Goal: Navigation & Orientation: Find specific page/section

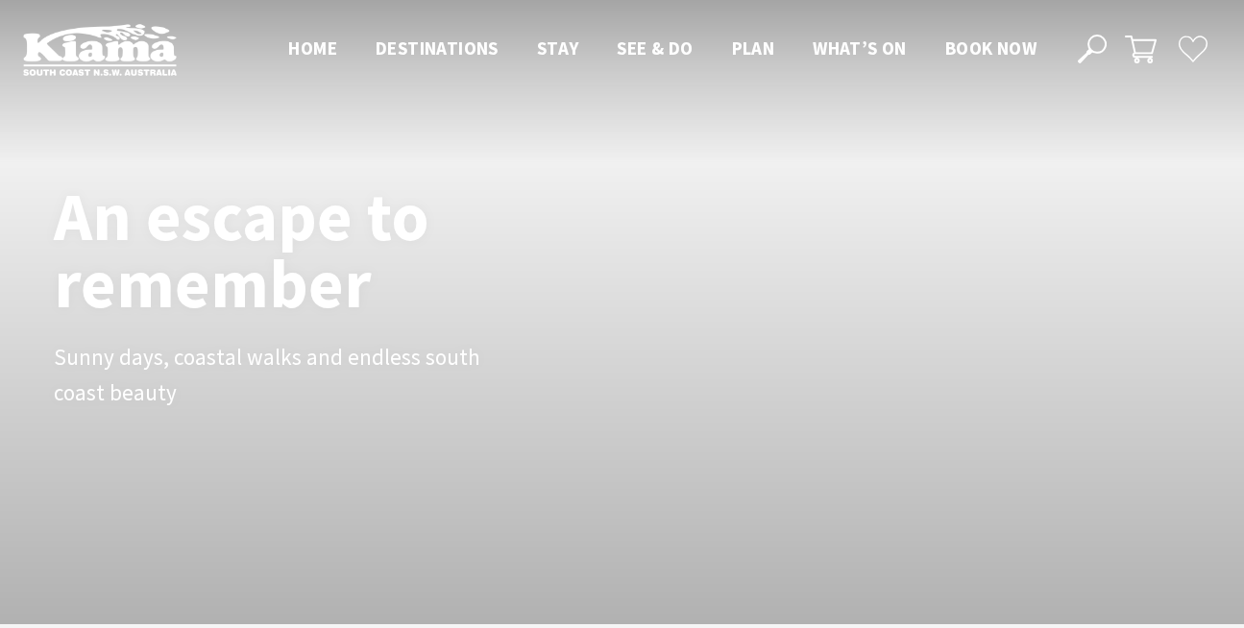
scroll to position [602, 0]
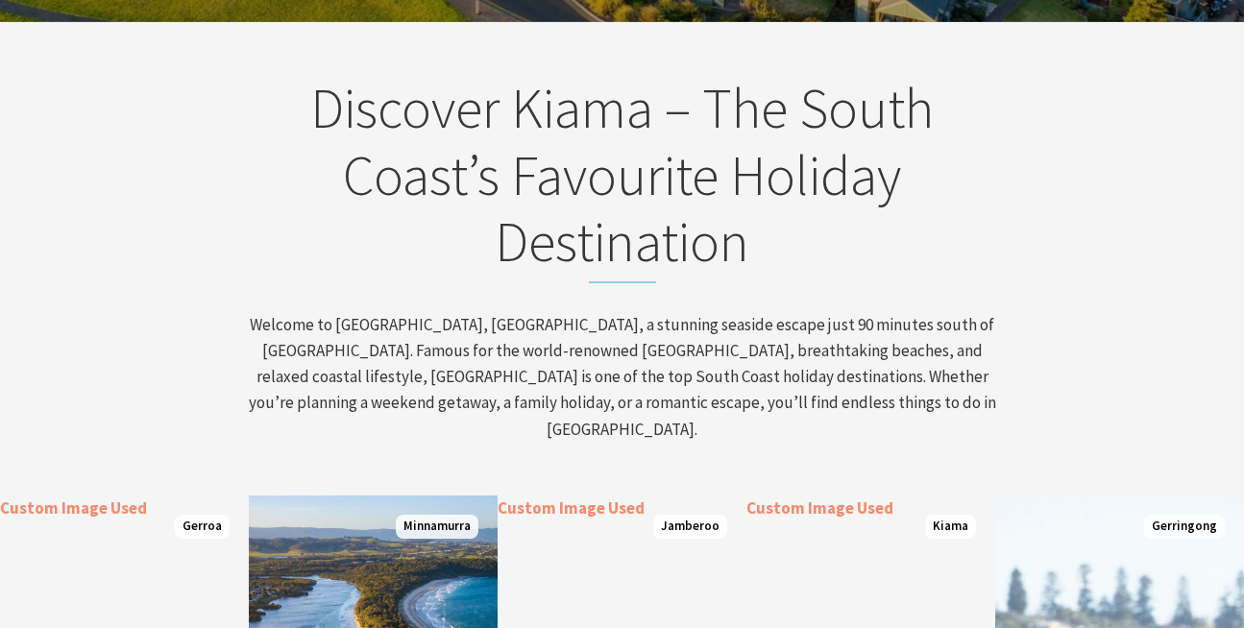
click at [270, 388] on p "Welcome to [GEOGRAPHIC_DATA], [GEOGRAPHIC_DATA], a stunning seaside escape just…" at bounding box center [622, 377] width 753 height 131
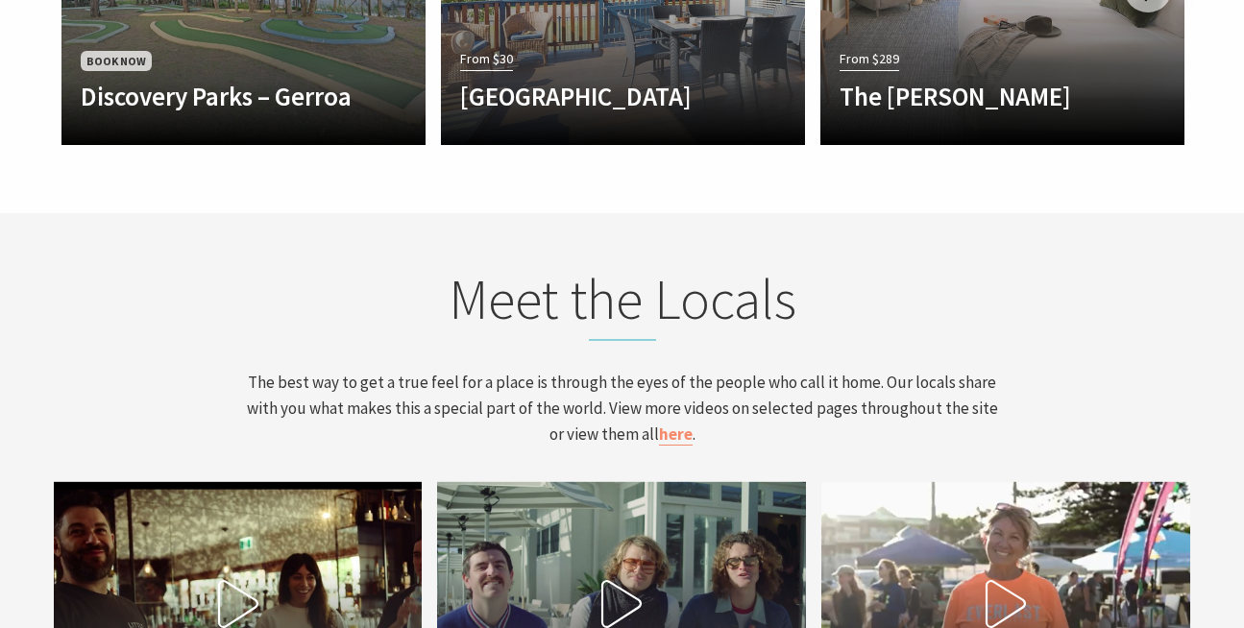
scroll to position [5936, 0]
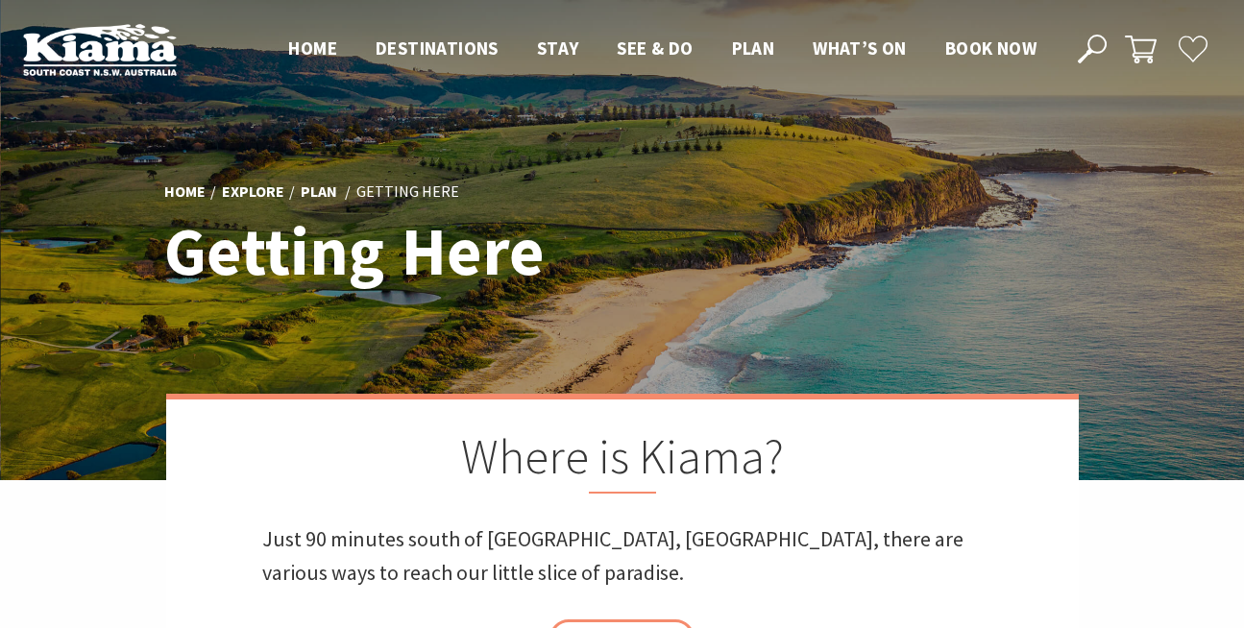
scroll to position [1089, 0]
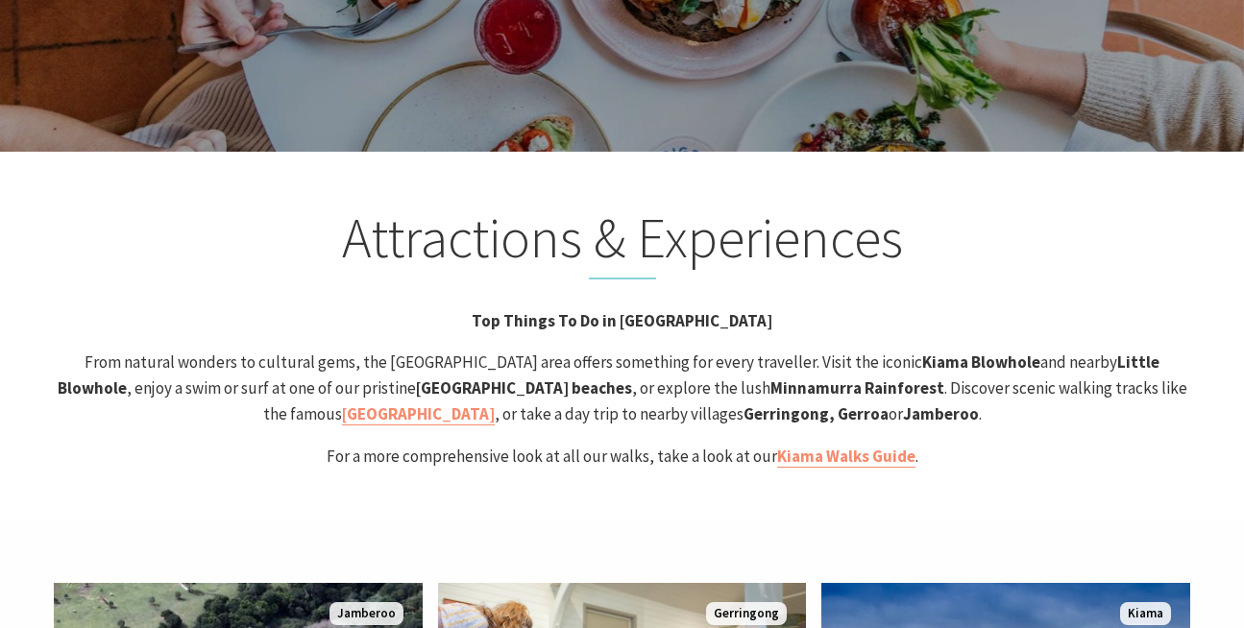
scroll to position [3678, 0]
